Goal: Answer question/provide support

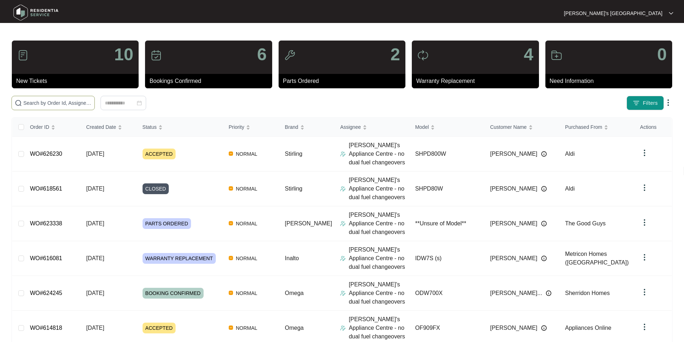
click at [95, 108] on span at bounding box center [52, 103] width 83 height 14
click at [92, 100] on input "text" at bounding box center [57, 103] width 68 height 8
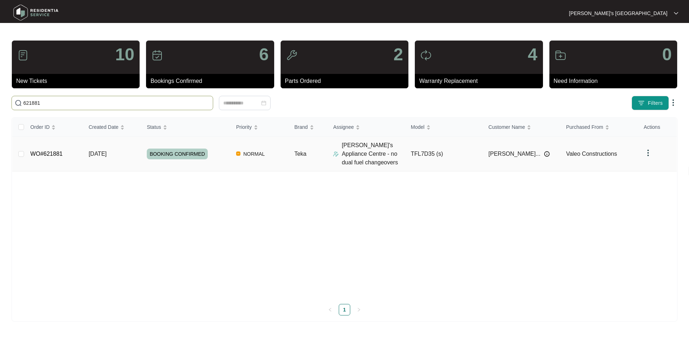
type input "621881"
click at [43, 153] on link "WO#621881" at bounding box center [47, 154] width 32 height 6
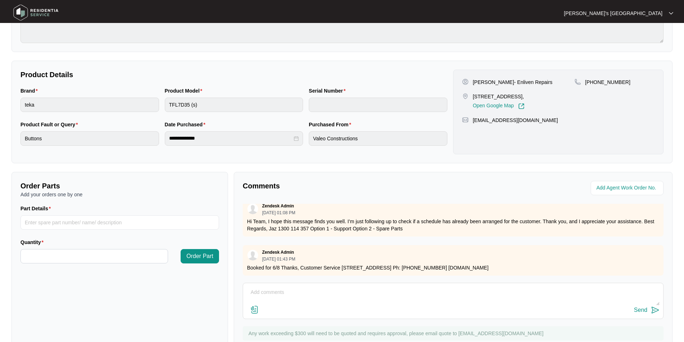
scroll to position [97, 0]
click at [292, 305] on textarea at bounding box center [453, 296] width 413 height 19
paste textarea "Teka washing machine noisy and smells when operating Drum is very stiff to turn…"
type textarea "Teka washing machine noisy and smells when operating Drum is very stiff to turn…"
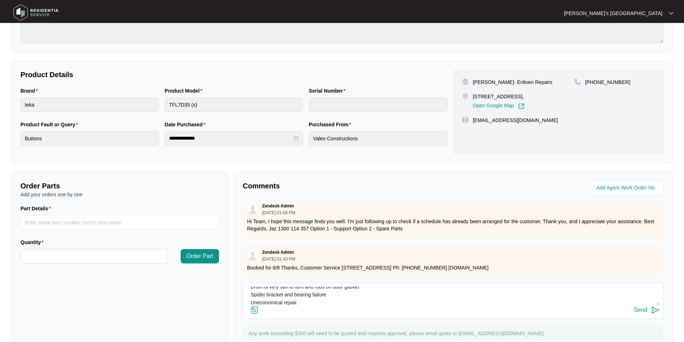
click at [649, 312] on button "Send" at bounding box center [646, 311] width 25 height 10
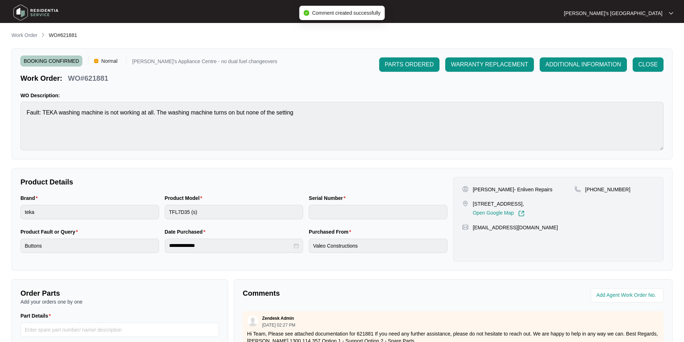
scroll to position [0, 0]
click at [486, 64] on span "WARRANTY REPLACEMENT" at bounding box center [489, 65] width 77 height 9
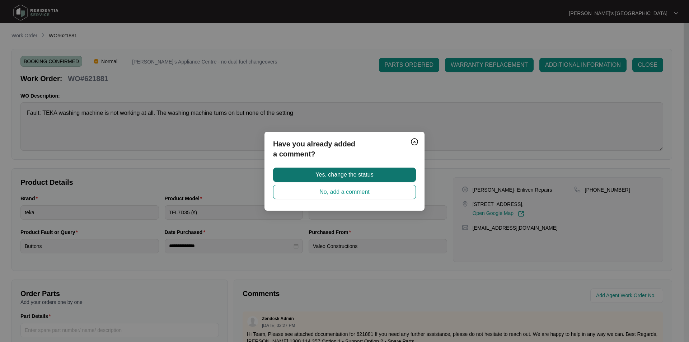
click at [328, 174] on span "Yes, change the status" at bounding box center [345, 175] width 58 height 9
